Goal: Use online tool/utility: Utilize a website feature to perform a specific function

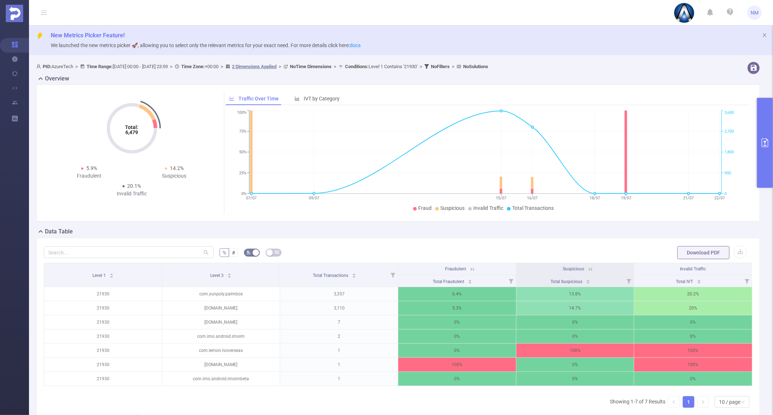
click at [764, 155] on button "primary" at bounding box center [765, 143] width 16 height 90
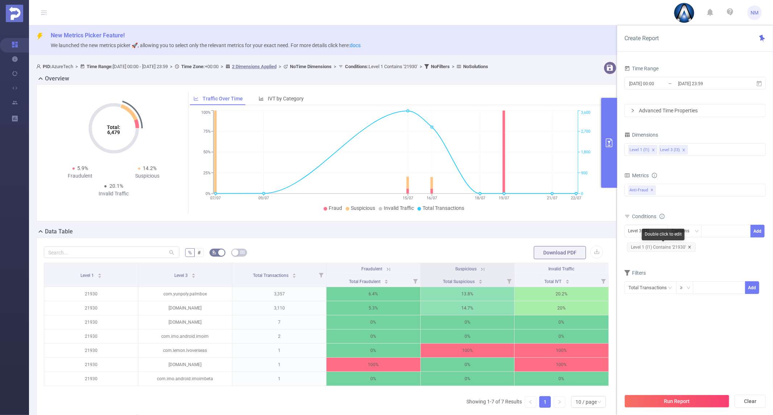
click at [689, 247] on icon "icon: close" at bounding box center [690, 247] width 3 height 3
click at [640, 234] on div "Level 3 (l3)" at bounding box center [642, 231] width 26 height 12
click at [644, 247] on li "Level 1 (l1)" at bounding box center [647, 246] width 44 height 12
click at [722, 231] on div at bounding box center [727, 231] width 42 height 12
type input "21541"
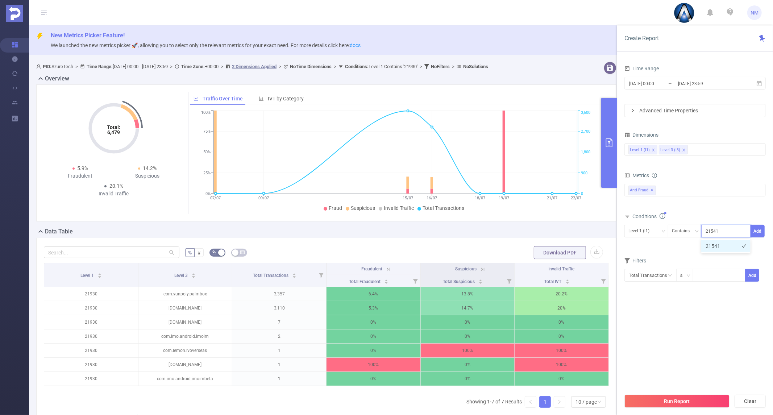
click at [727, 243] on li "21541" at bounding box center [726, 246] width 49 height 12
click at [753, 230] on button "Add" at bounding box center [758, 231] width 14 height 13
click at [674, 397] on button "Run Report" at bounding box center [677, 401] width 105 height 13
